Goal: Check status: Check status

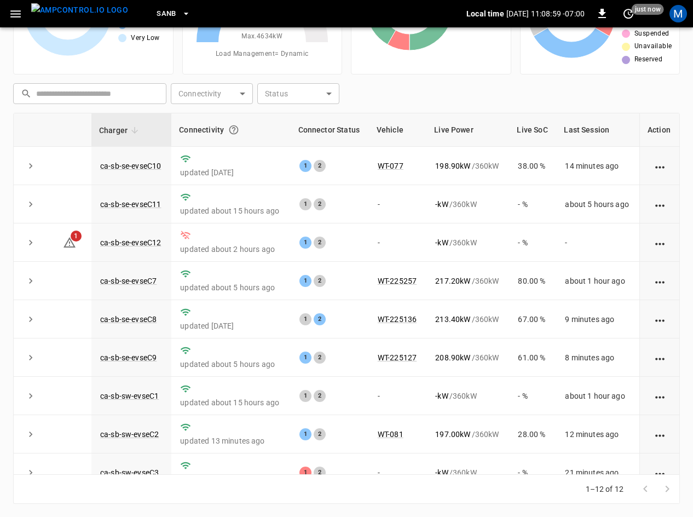
scroll to position [139, 0]
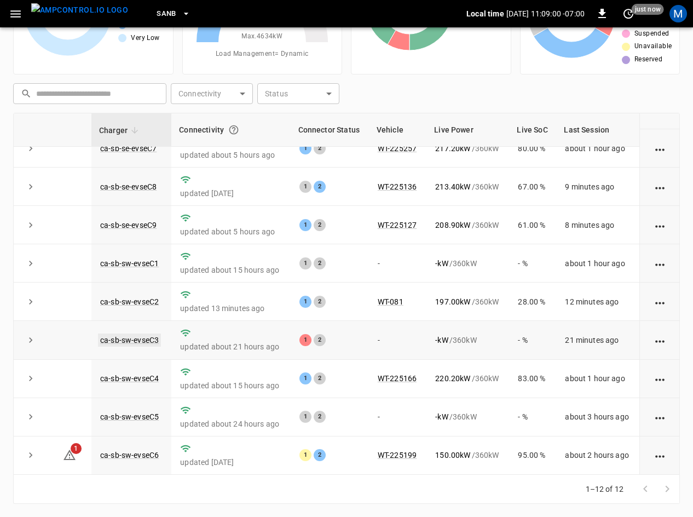
click at [142, 339] on link "ca-sb-sw-evseC3" at bounding box center [129, 339] width 63 height 13
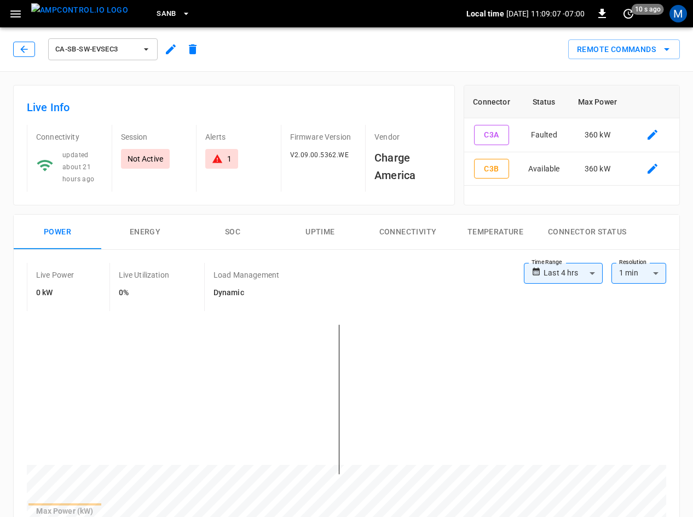
click at [25, 47] on icon "button" at bounding box center [24, 49] width 11 height 11
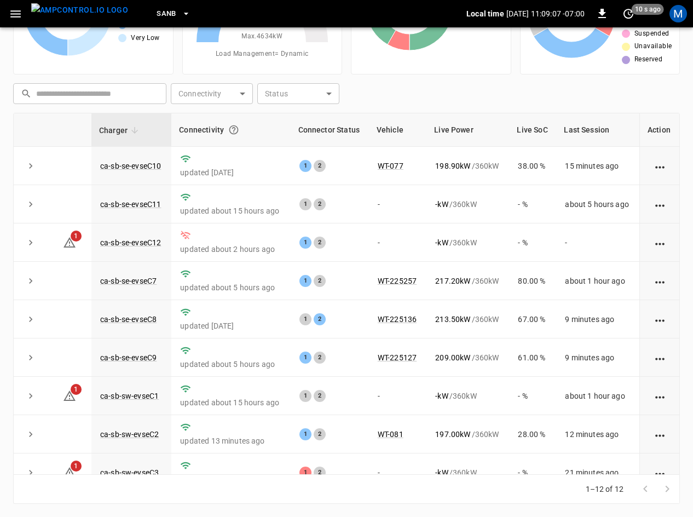
scroll to position [139, 0]
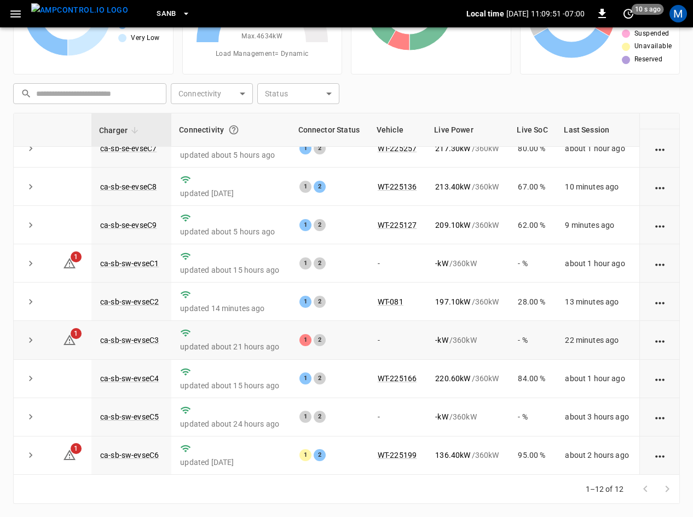
click at [134, 329] on td "ca-sb-sw-evseC3" at bounding box center [131, 340] width 80 height 38
click at [136, 336] on link "ca-sb-sw-evseC3" at bounding box center [129, 339] width 63 height 13
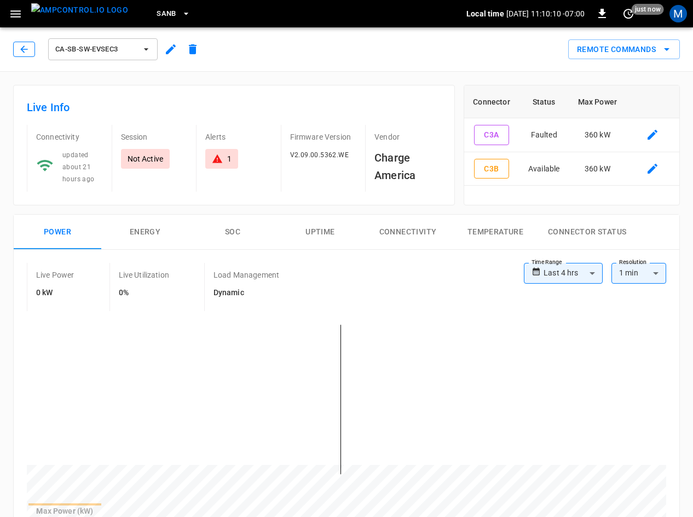
click at [28, 49] on icon "button" at bounding box center [24, 49] width 11 height 11
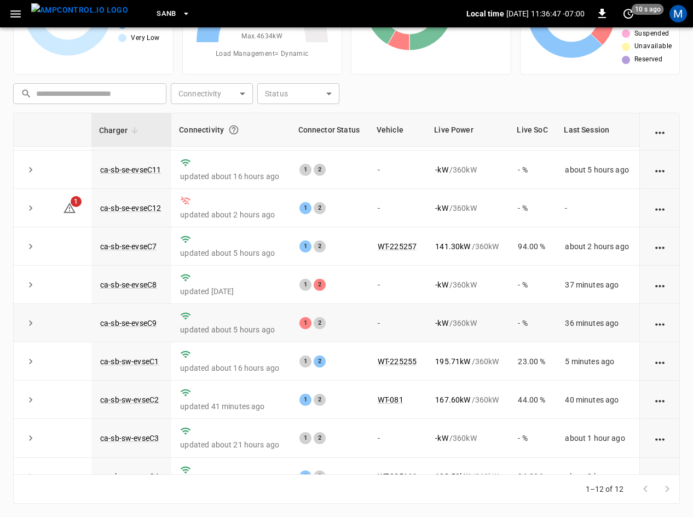
scroll to position [30, 0]
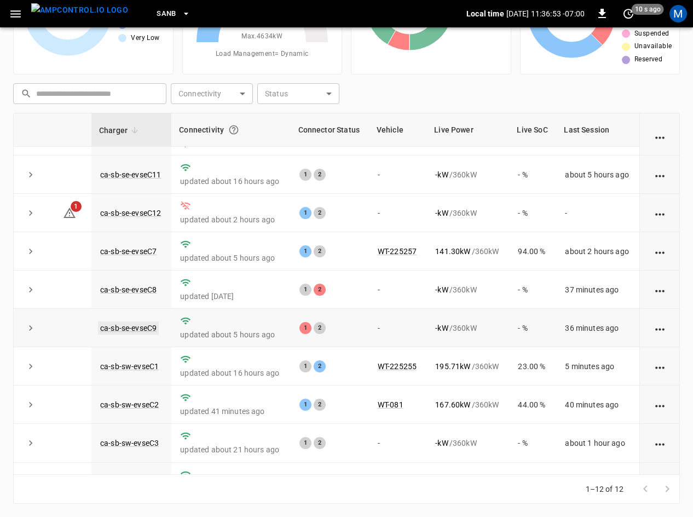
click at [146, 331] on link "ca-sb-se-evseC9" at bounding box center [128, 327] width 61 height 13
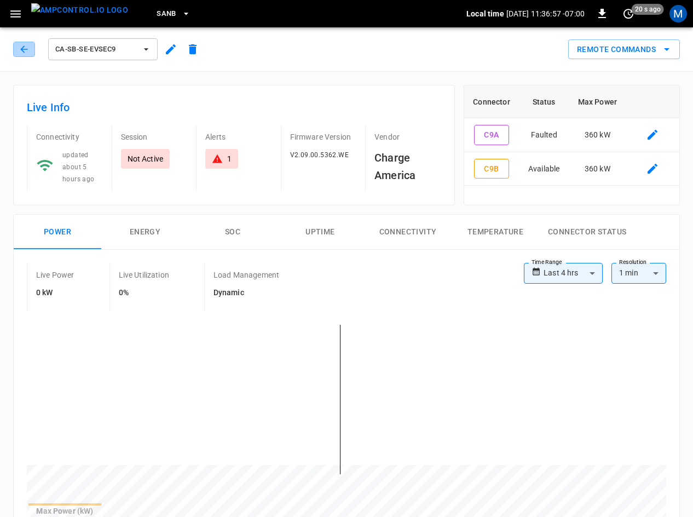
click at [18, 48] on button "button" at bounding box center [24, 49] width 22 height 15
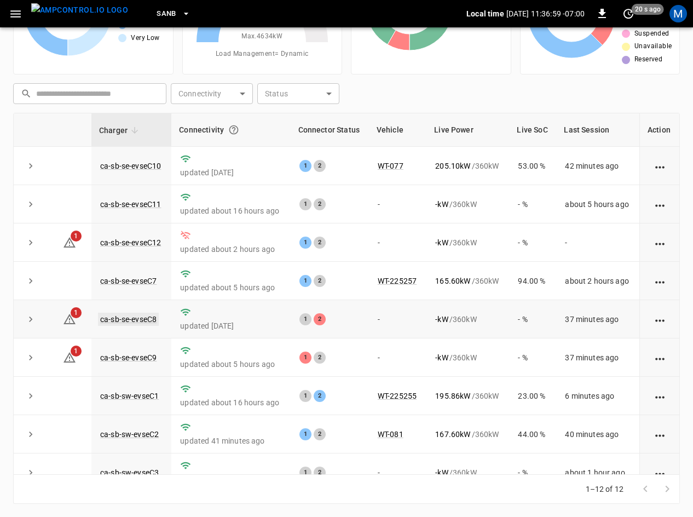
click at [128, 317] on link "ca-sb-se-evseC8" at bounding box center [128, 319] width 61 height 13
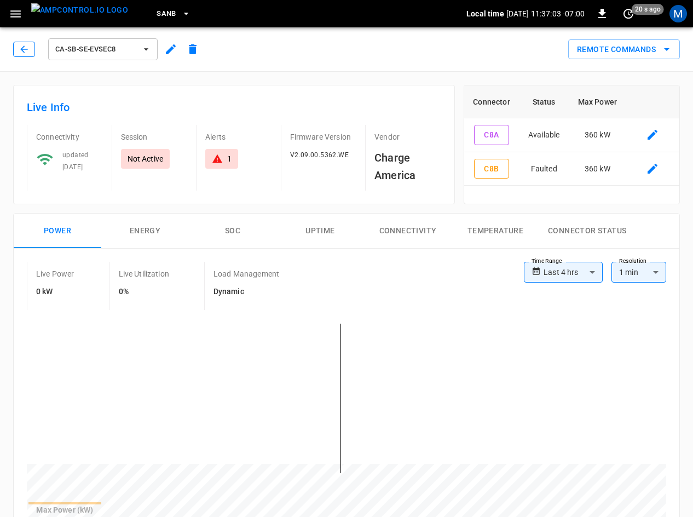
click at [28, 49] on icon "button" at bounding box center [24, 49] width 11 height 11
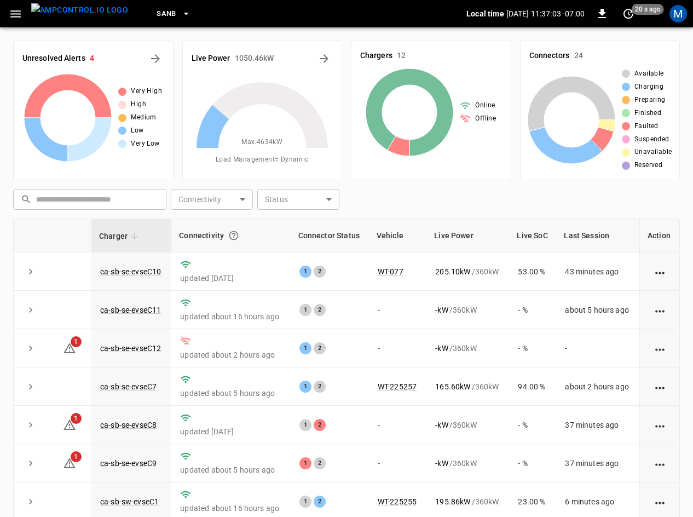
scroll to position [106, 0]
